Goal: Transaction & Acquisition: Purchase product/service

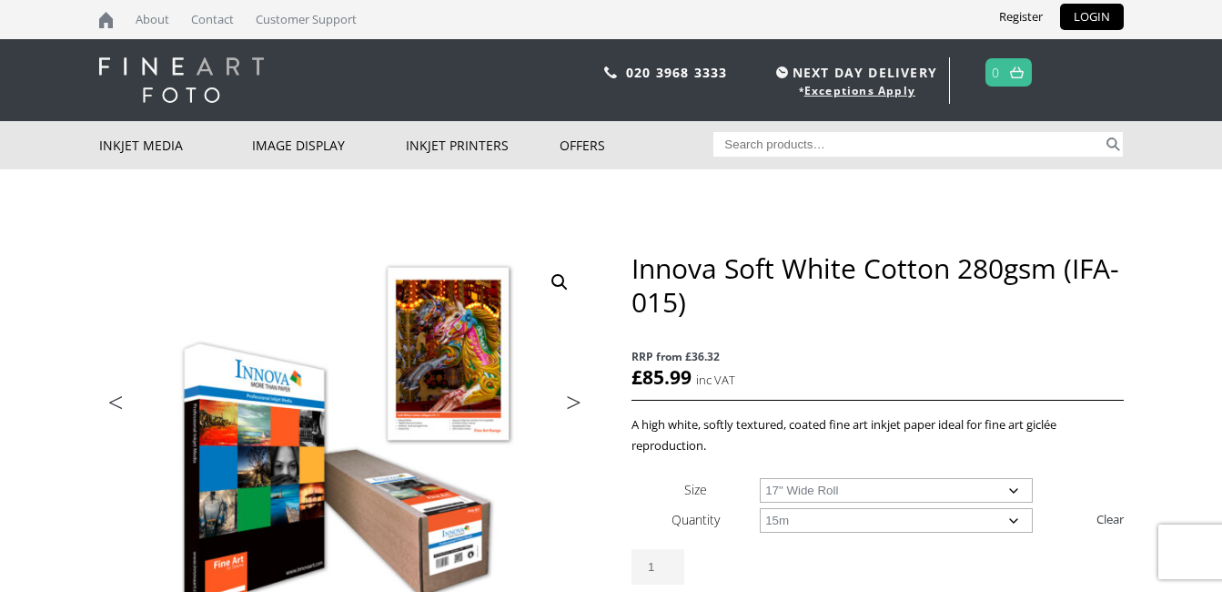
select select "17-wide-roll"
select select "15m"
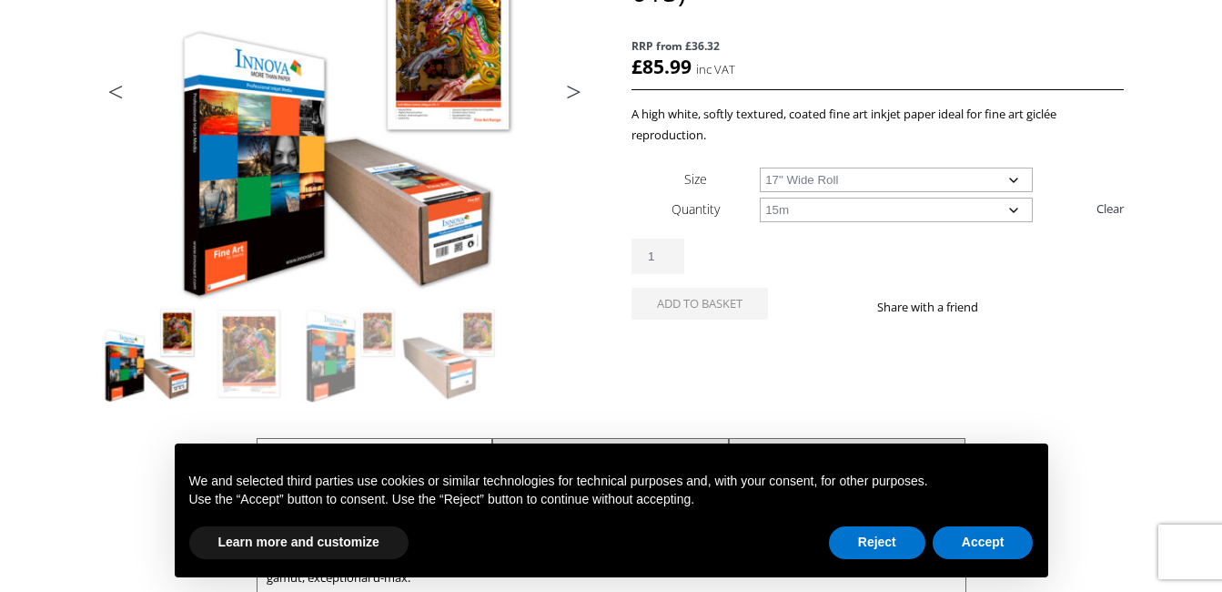
scroll to position [314, 0]
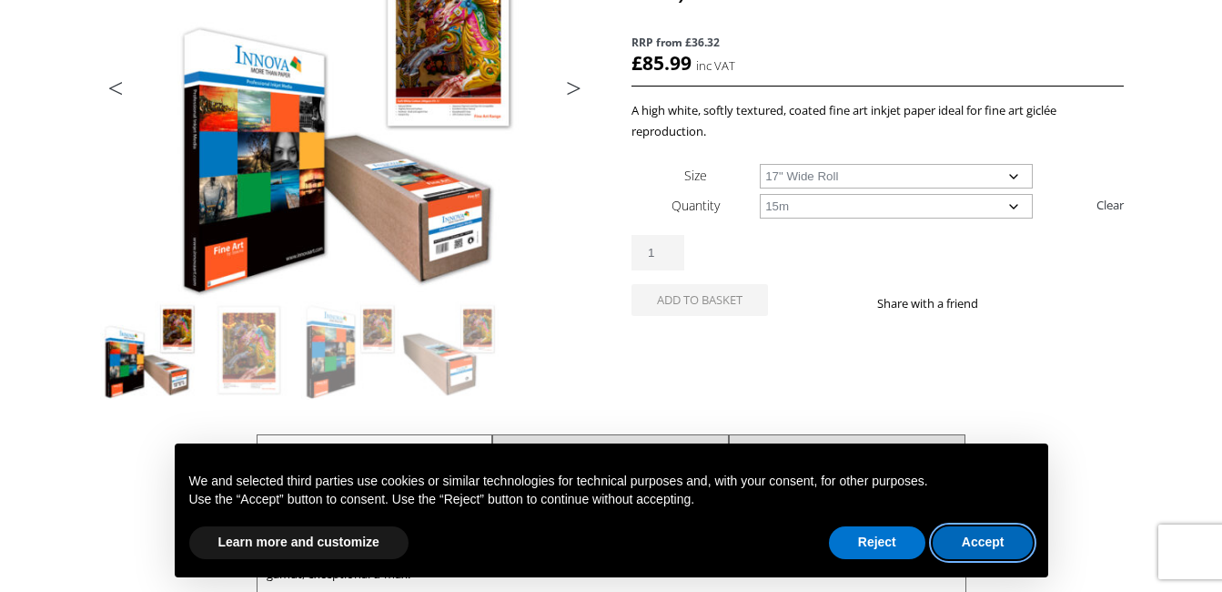
click at [942, 538] on button "Accept" at bounding box center [983, 542] width 101 height 33
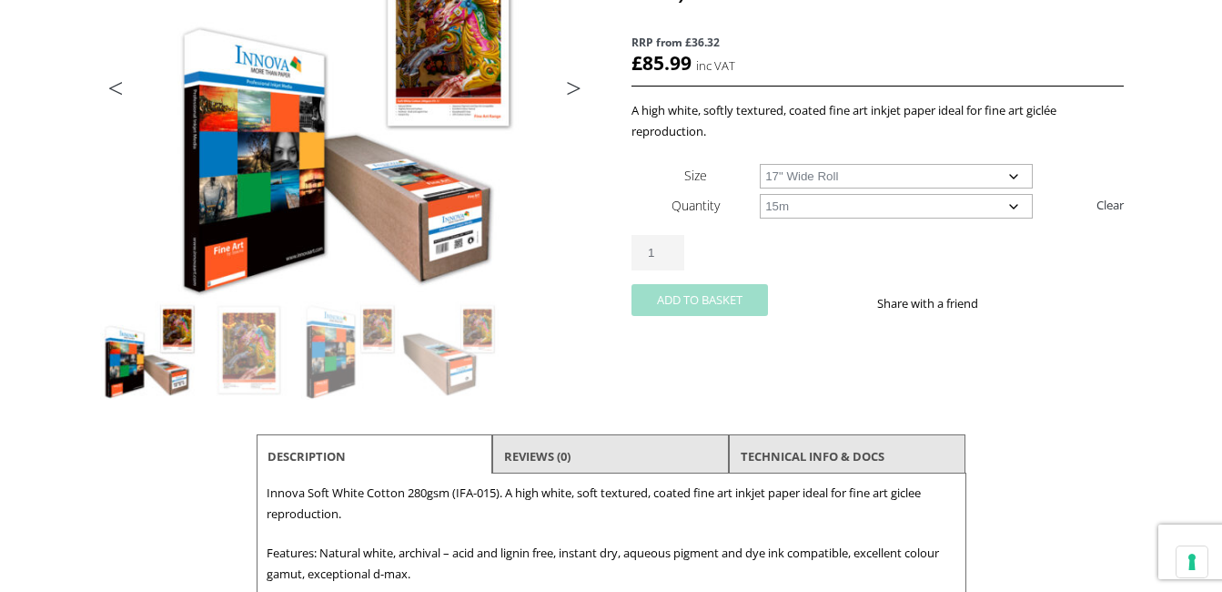
click at [713, 308] on button "Add to basket" at bounding box center [700, 300] width 137 height 32
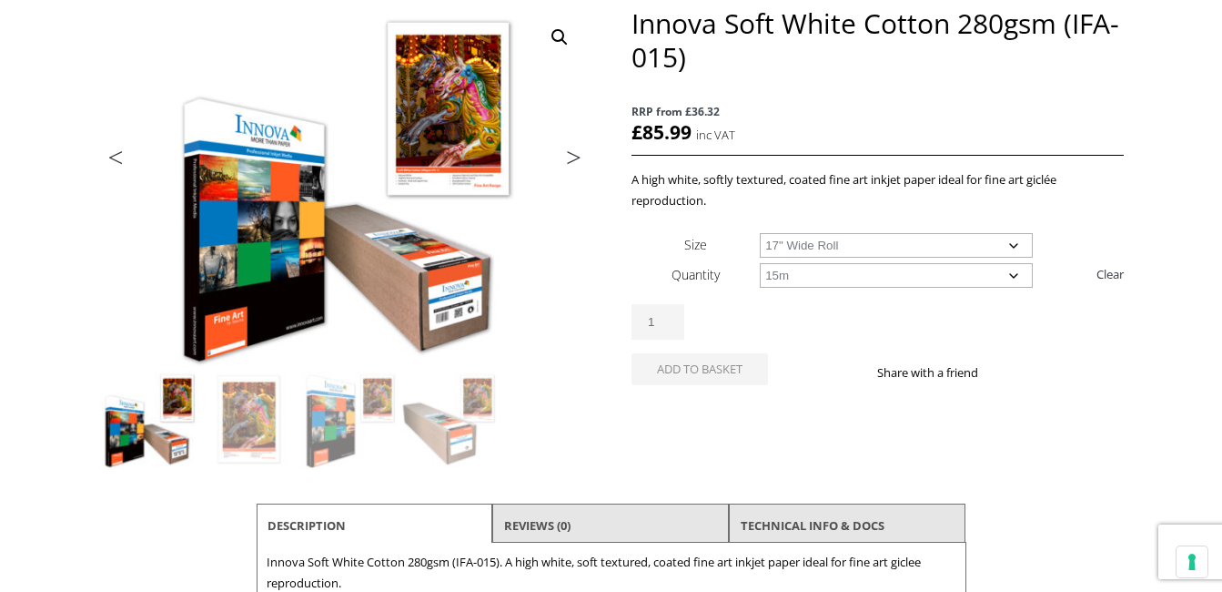
scroll to position [241, 0]
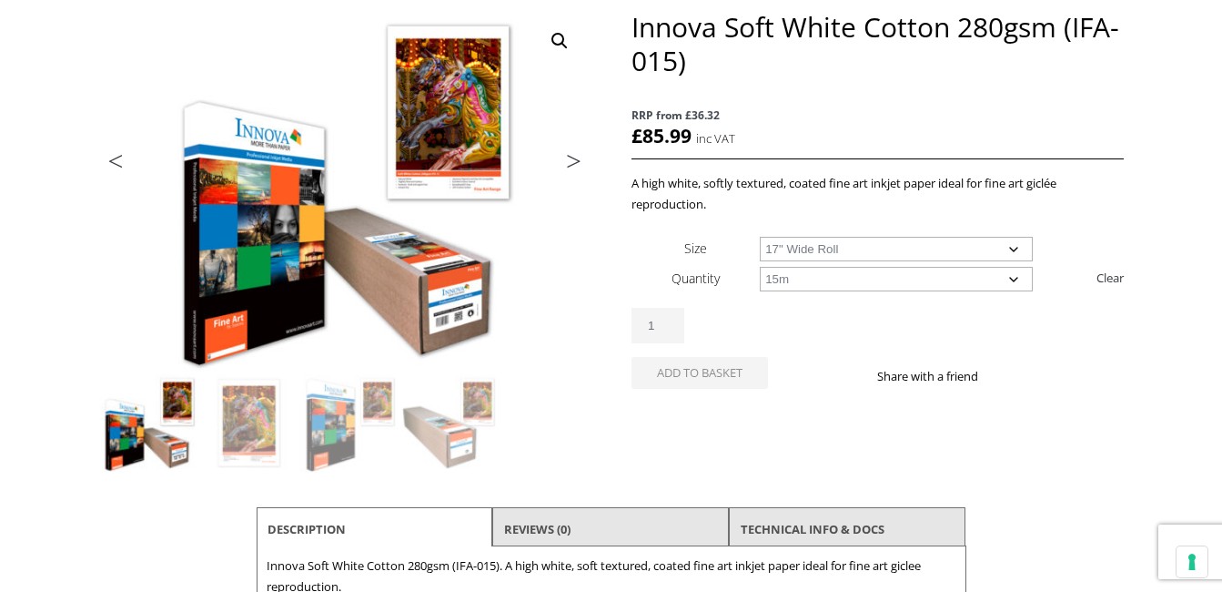
click at [907, 248] on select "Choose an option 17" Wide Roll 24" Wide Roll 36" Wide Roll 44" Wide Roll 60" Wi…" at bounding box center [896, 249] width 273 height 25
click at [760, 237] on select "Choose an option 17" Wide Roll 24" Wide Roll 36" Wide Roll 44" Wide Roll 60" Wi…" at bounding box center [896, 249] width 273 height 25
select select "24-wide-roll"
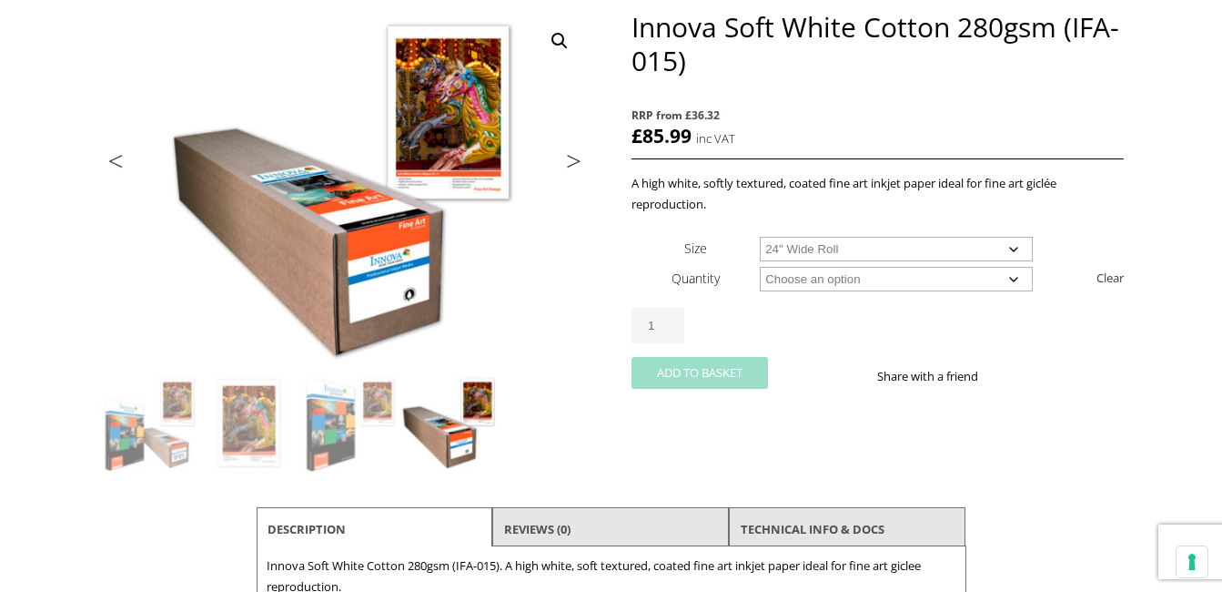
click at [794, 402] on div "Innova Soft White Cotton 280gsm (IFA-015) quantity 1 Add to basket Share with a…" at bounding box center [877, 355] width 491 height 95
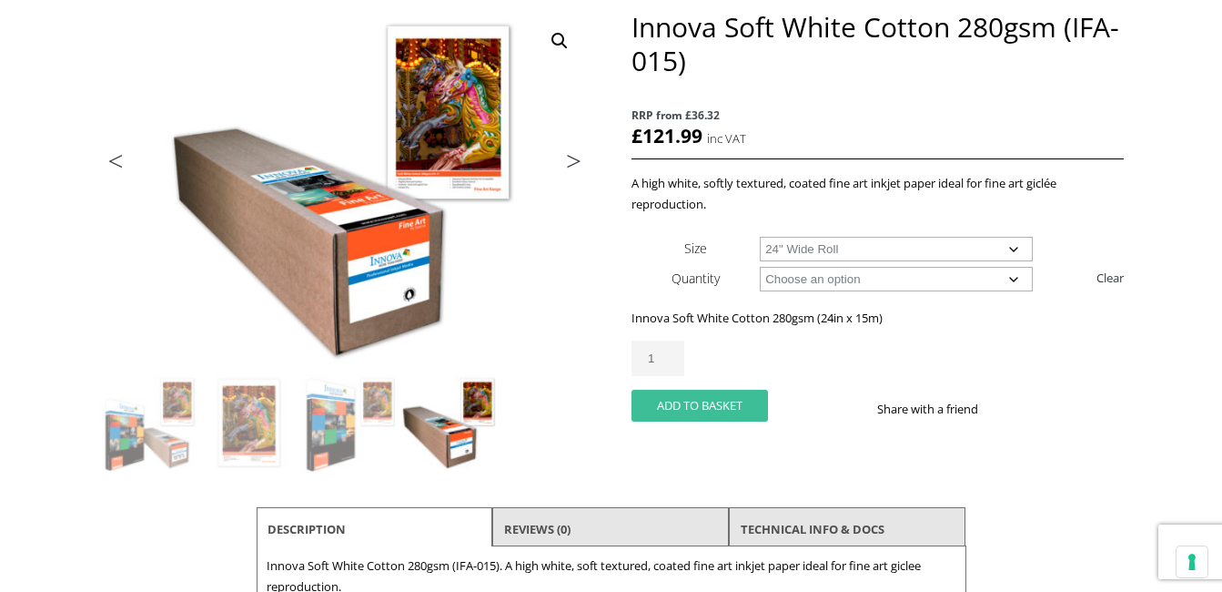
click at [737, 409] on button "Add to basket" at bounding box center [700, 405] width 137 height 32
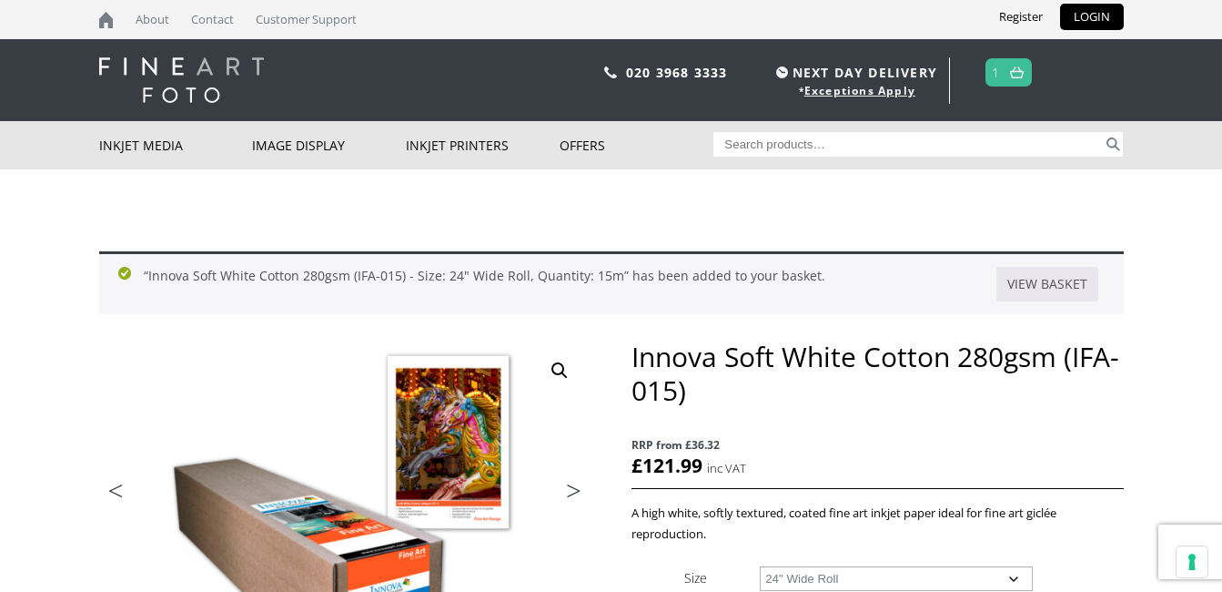
click at [1004, 67] on span "1" at bounding box center [1009, 72] width 46 height 28
click at [1015, 77] on img at bounding box center [1017, 72] width 14 height 12
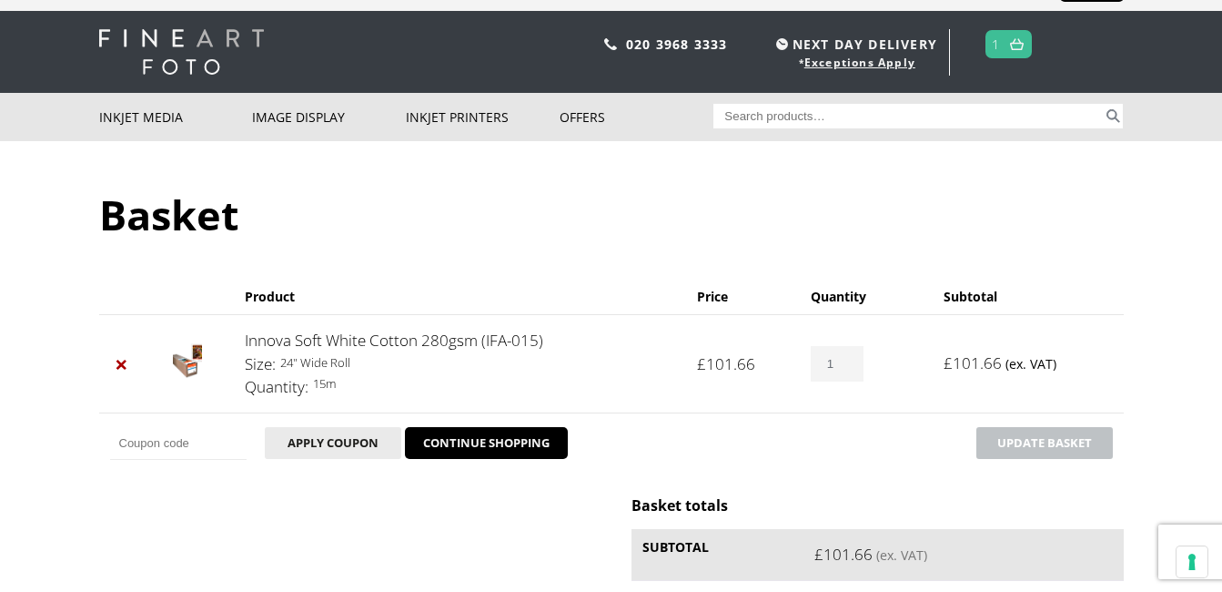
scroll to position [13, 0]
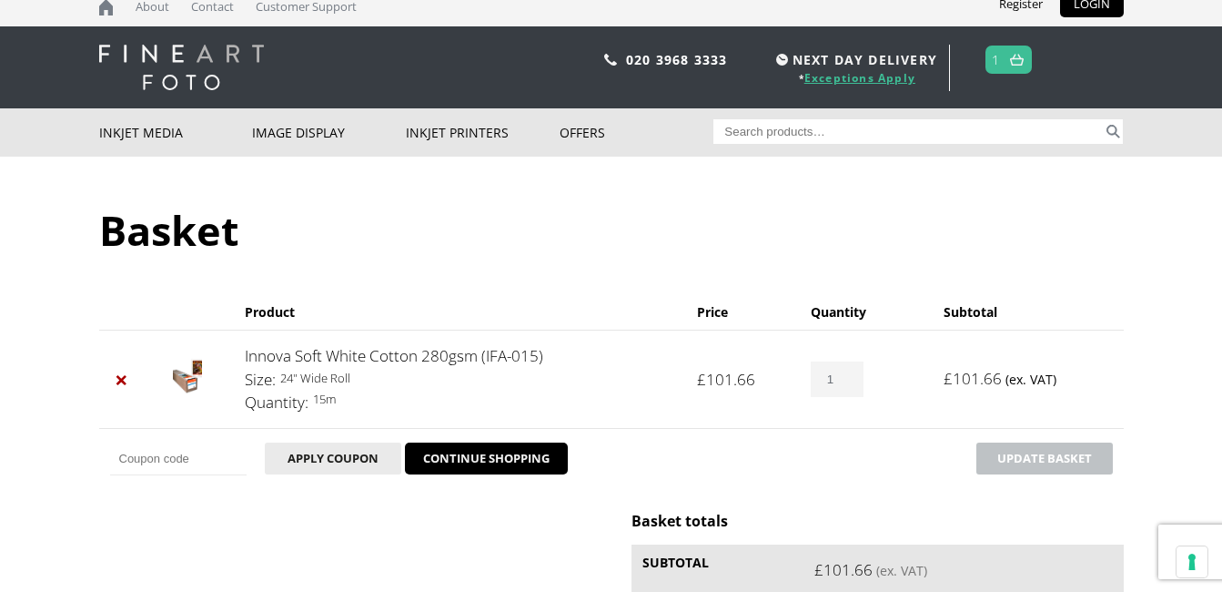
click at [890, 73] on link "Exceptions Apply" at bounding box center [859, 77] width 111 height 15
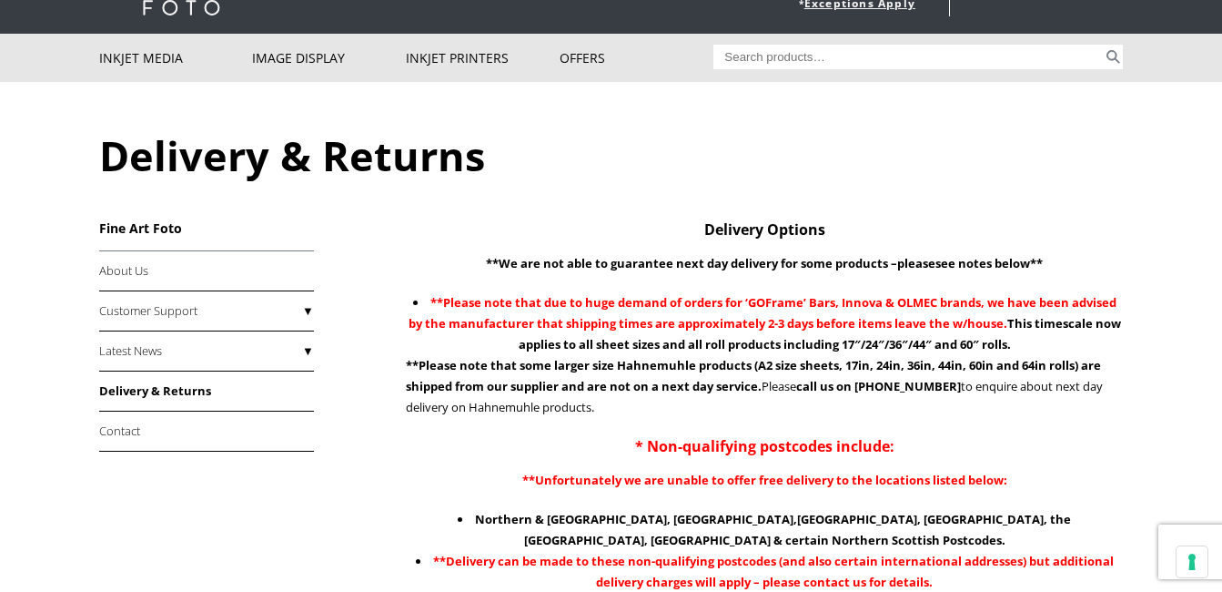
scroll to position [121, 0]
